Goal: Find contact information: Find contact information

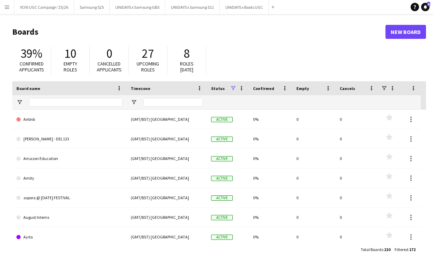
click at [6, 10] on button "Menu" at bounding box center [7, 7] width 14 height 14
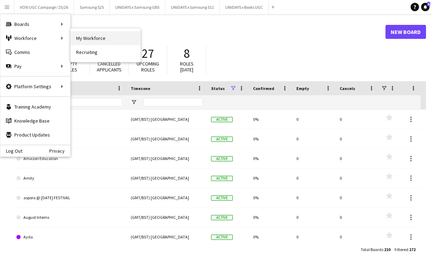
click at [88, 40] on link "My Workforce" at bounding box center [106, 38] width 70 height 14
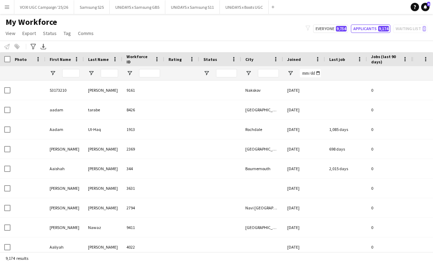
type input "**********"
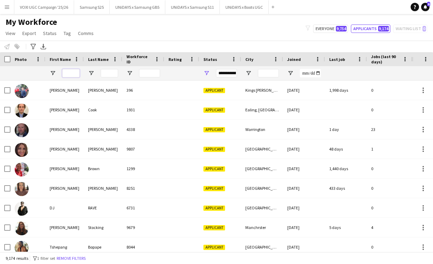
click at [73, 71] on input "First Name Filter Input" at bounding box center [70, 73] width 17 height 8
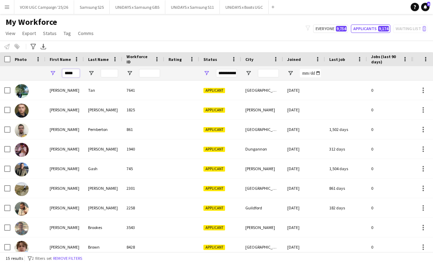
type input "*****"
click at [109, 72] on input "Last Name Filter Input" at bounding box center [109, 73] width 17 height 8
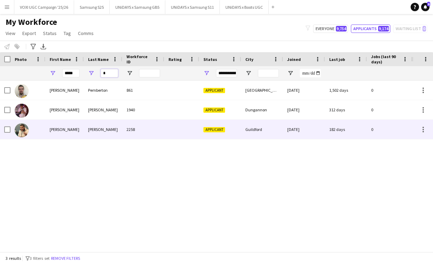
type input "*"
click at [94, 130] on div "[PERSON_NAME]" at bounding box center [103, 129] width 38 height 19
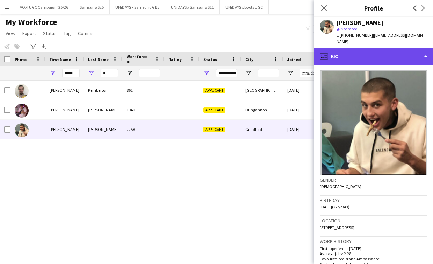
click at [427, 48] on div "profile Bio" at bounding box center [373, 56] width 119 height 17
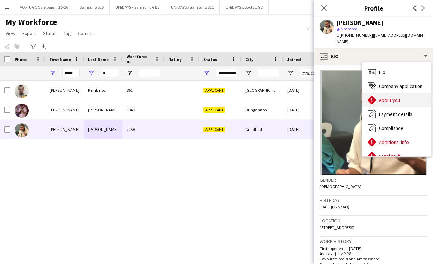
click at [411, 93] on div "About you About you" at bounding box center [396, 100] width 69 height 14
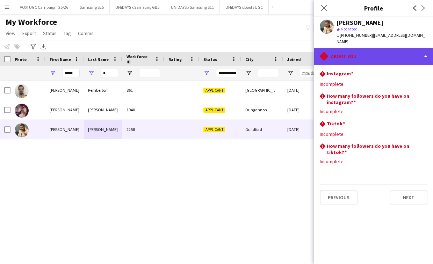
click at [424, 48] on div "rhombus-alert About you" at bounding box center [373, 56] width 119 height 17
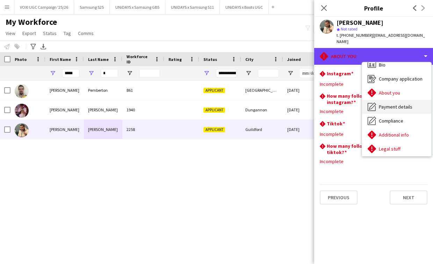
scroll to position [7, 0]
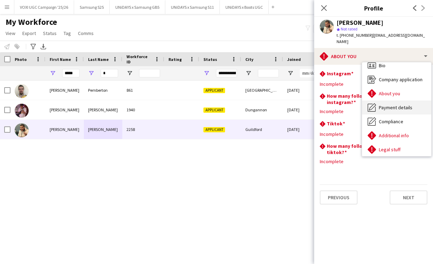
click at [403, 104] on span "Payment details" at bounding box center [396, 107] width 34 height 6
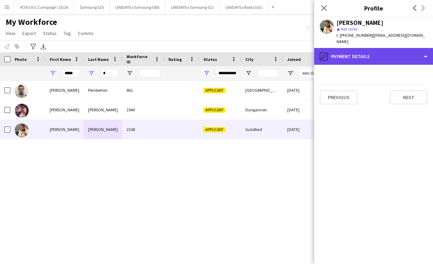
click at [408, 49] on div "pencil4 Payment details" at bounding box center [373, 56] width 119 height 17
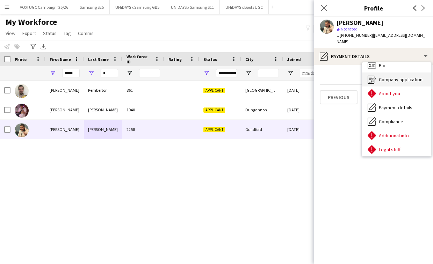
click at [404, 76] on span "Company application" at bounding box center [401, 79] width 44 height 6
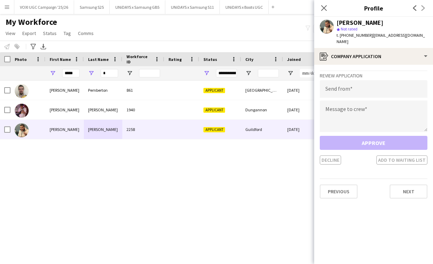
scroll to position [0, 0]
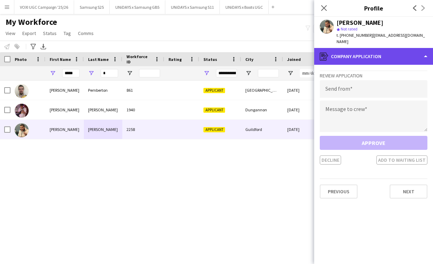
click at [410, 48] on div "register Company application" at bounding box center [373, 56] width 119 height 17
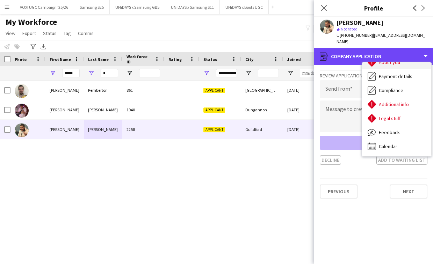
scroll to position [38, 0]
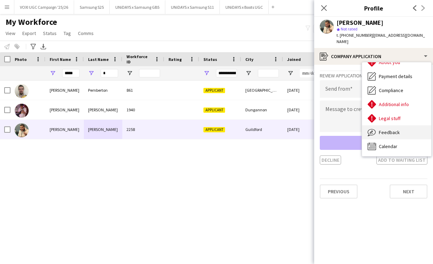
click at [396, 129] on span "Feedback" at bounding box center [389, 132] width 21 height 6
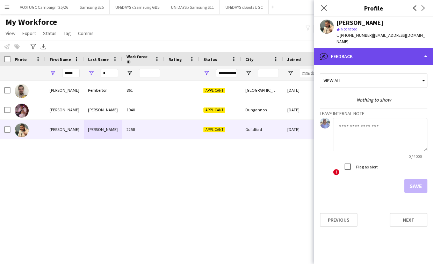
click at [408, 48] on div "bubble-pencil Feedback" at bounding box center [373, 56] width 119 height 17
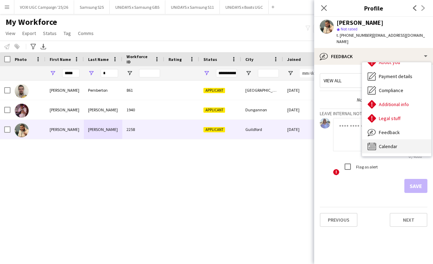
click at [400, 140] on div "Calendar Calendar" at bounding box center [396, 146] width 69 height 14
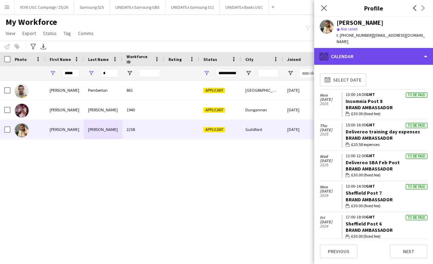
click at [413, 48] on div "calendar-full Calendar" at bounding box center [373, 56] width 119 height 17
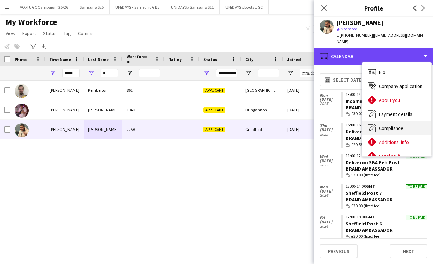
scroll to position [0, 0]
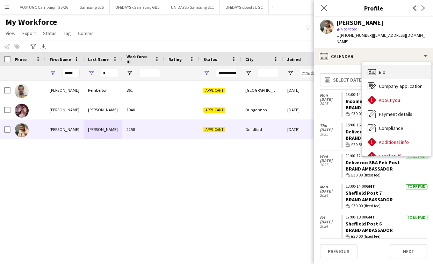
click at [392, 65] on div "Bio Bio" at bounding box center [396, 72] width 69 height 14
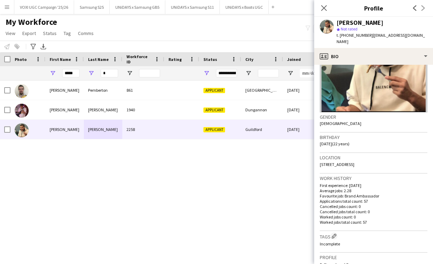
scroll to position [62, 0]
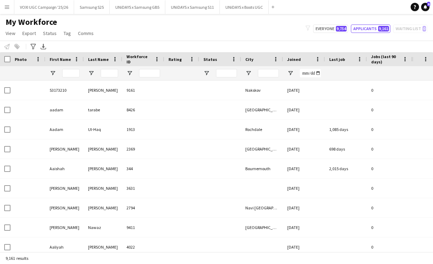
type input "*****"
type input "*"
type input "**********"
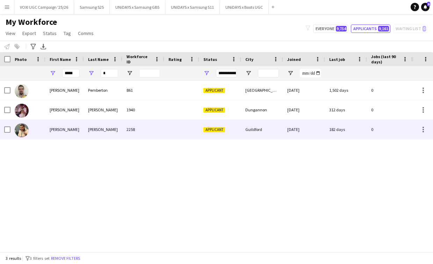
click at [101, 131] on div "[PERSON_NAME]" at bounding box center [103, 129] width 38 height 19
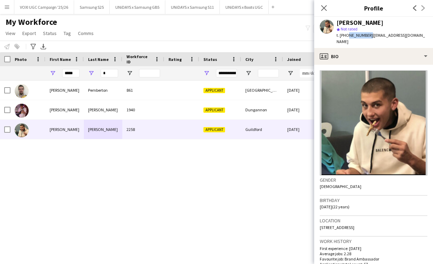
drag, startPoint x: 366, startPoint y: 36, endPoint x: 345, endPoint y: 35, distance: 21.0
click at [345, 36] on span "t. [PHONE_NUMBER]" at bounding box center [355, 35] width 36 height 5
click at [74, 73] on input "*****" at bounding box center [70, 73] width 17 height 8
type input "*"
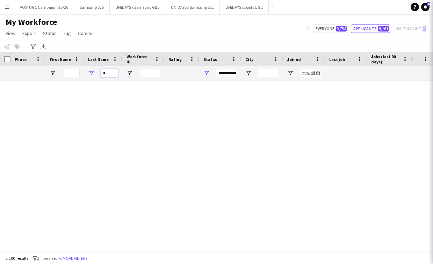
click at [112, 73] on input "*" at bounding box center [109, 73] width 17 height 8
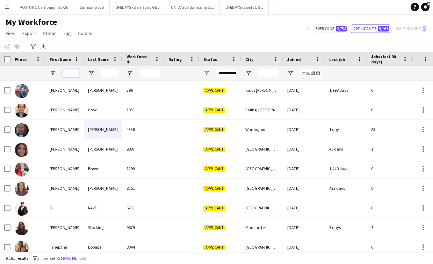
click at [70, 75] on input "First Name Filter Input" at bounding box center [70, 73] width 17 height 8
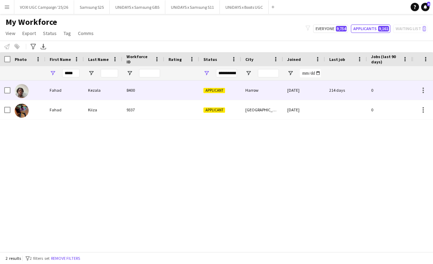
click at [44, 89] on div at bounding box center [27, 89] width 35 height 19
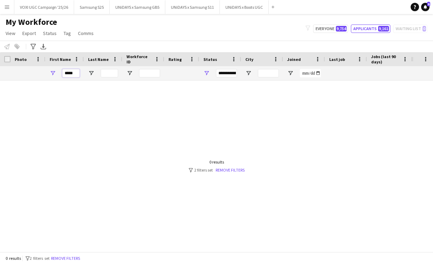
click at [75, 74] on input "*****" at bounding box center [70, 73] width 17 height 8
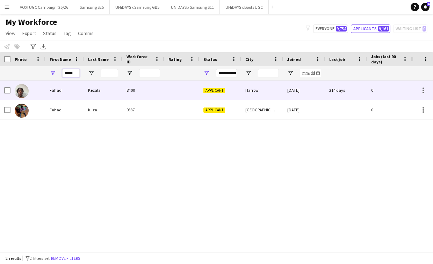
type input "*****"
click at [50, 93] on div "Fahad" at bounding box center [64, 89] width 38 height 19
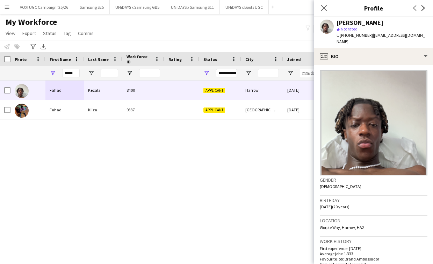
drag, startPoint x: 368, startPoint y: 34, endPoint x: 346, endPoint y: 34, distance: 21.7
click at [346, 34] on div "t. [PHONE_NUMBER] | [EMAIL_ADDRESS][DOMAIN_NAME]" at bounding box center [382, 38] width 91 height 13
